Goal: Navigation & Orientation: Find specific page/section

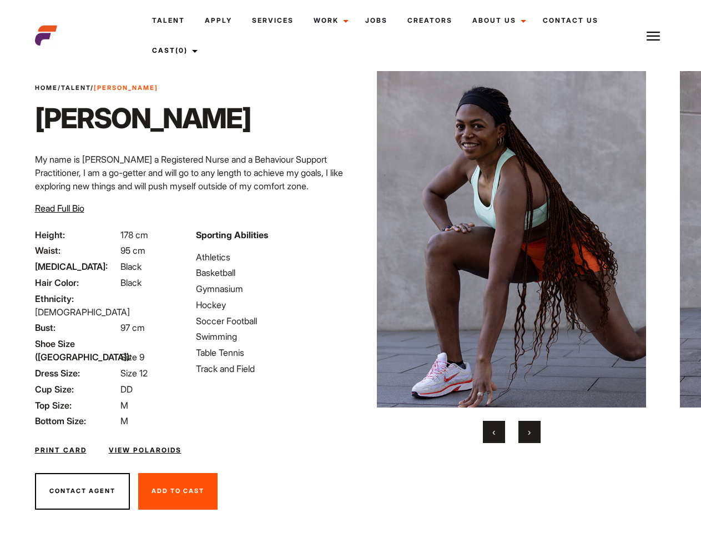
click at [175, 50] on link "Cast (0)" at bounding box center [173, 51] width 62 height 30
click at [653, 36] on img at bounding box center [652, 35] width 13 height 13
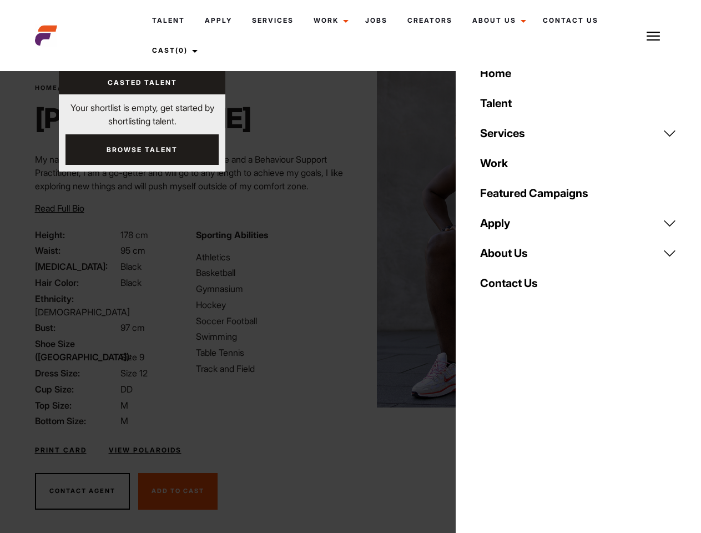
click at [511, 257] on img at bounding box center [511, 239] width 269 height 336
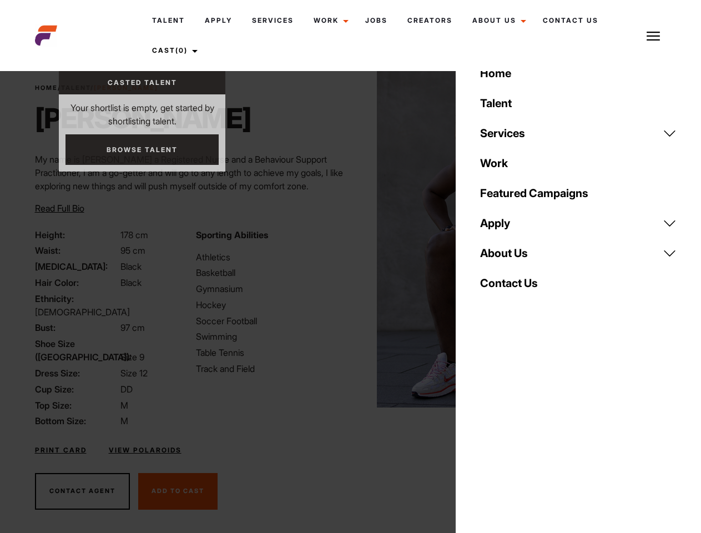
click at [350, 239] on div "Sporting Abilities Athletics Basketball Gymnasium Hockey Soccer Football Swimmi…" at bounding box center [269, 328] width 161 height 200
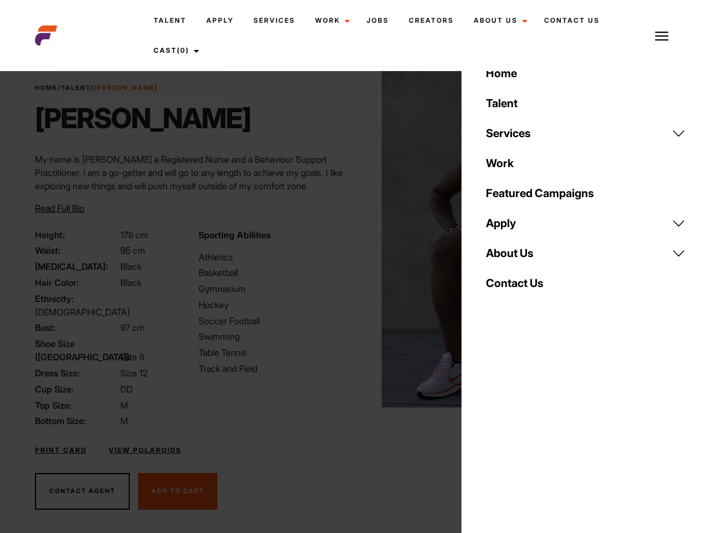
click at [494, 432] on body "Talent Apply Services Work Campaigns Jobs Creators About Us Founder Contact Us …" at bounding box center [355, 299] width 710 height 510
click at [529, 432] on div "Home Talent Services Talent Casting Photography Videography Creative Hair and M…" at bounding box center [586, 266] width 249 height 533
